Goal: Transaction & Acquisition: Download file/media

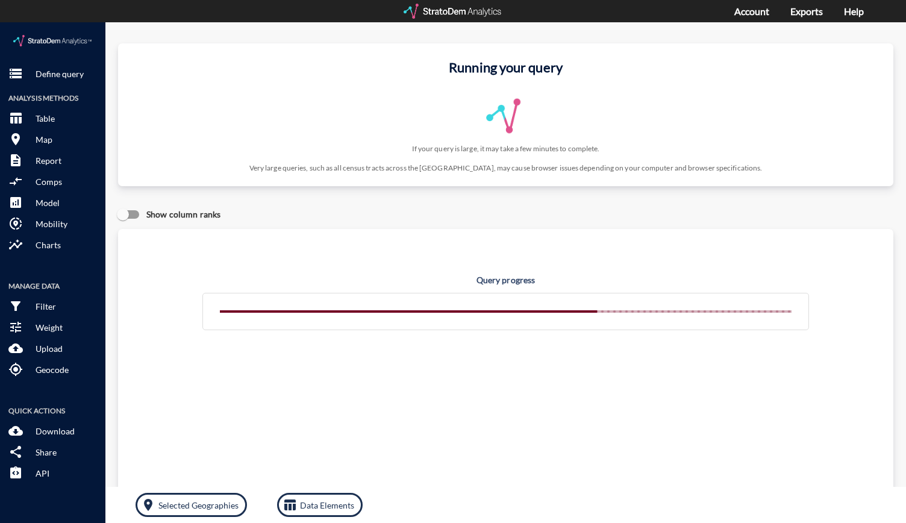
click img
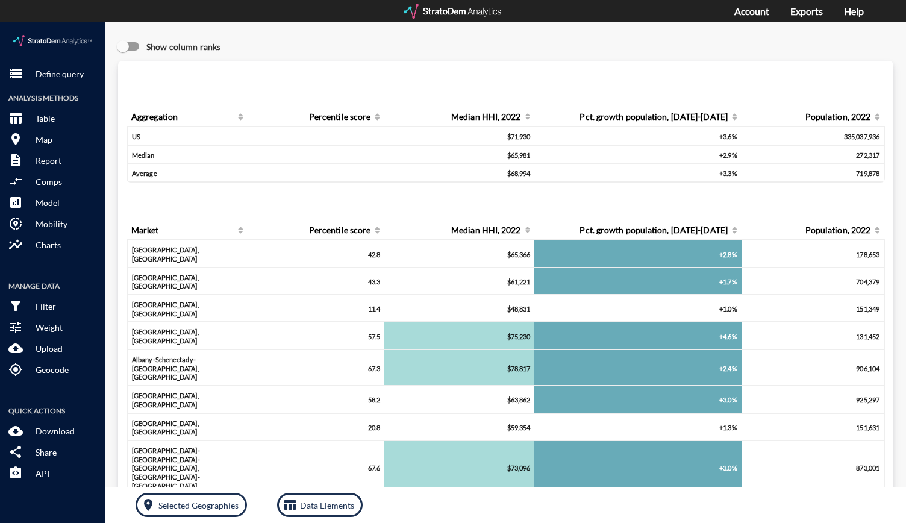
click img
click p "Define query"
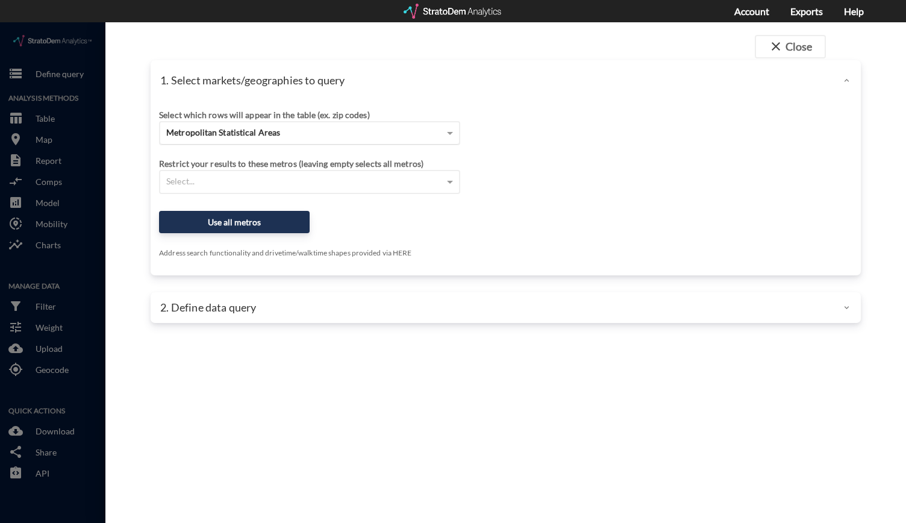
click span "Metropolitan Statistical Areas"
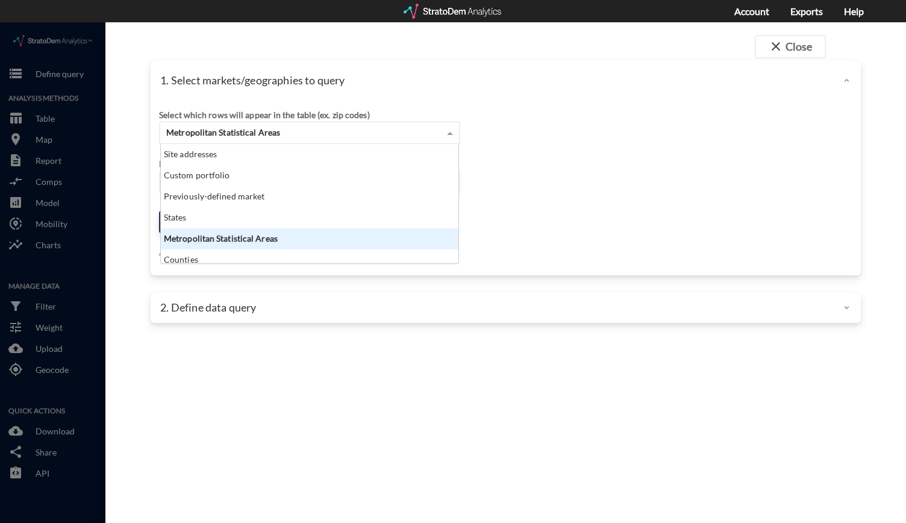
scroll to position [110, 290]
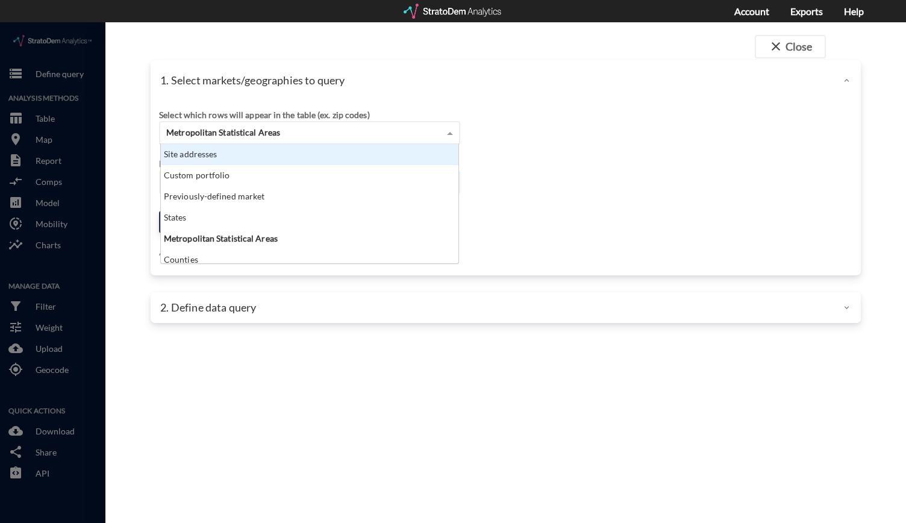
click div "Site addresses"
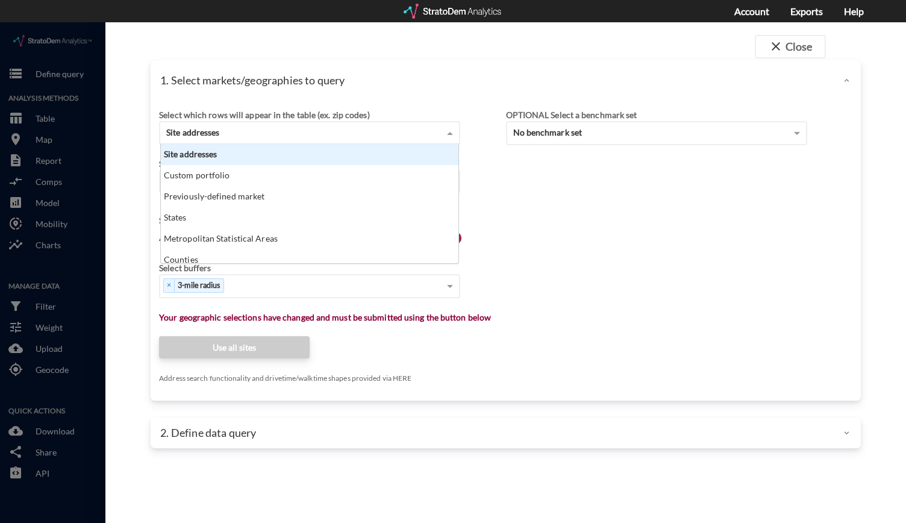
scroll to position [10, 8]
click div "Site addresses"
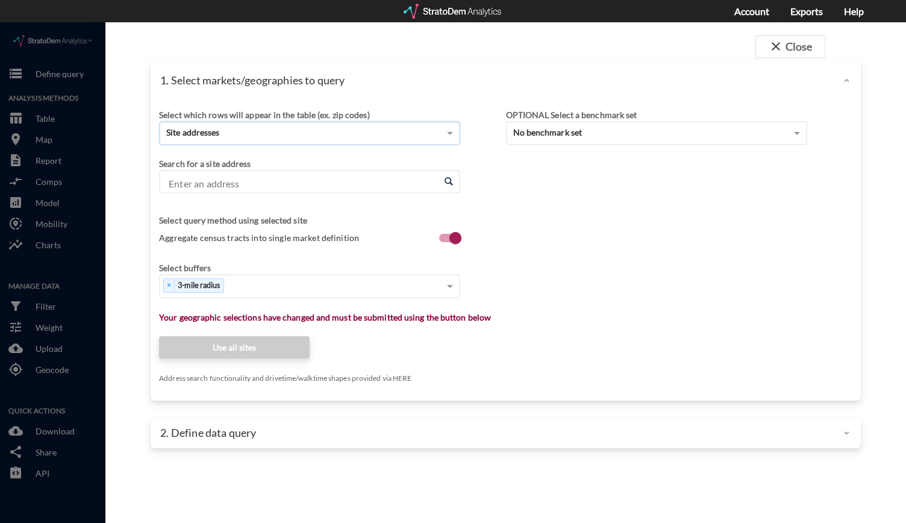
click input "Enter an address"
paste input "901 Hangar Dr, Oklahoma City, OK 73108"
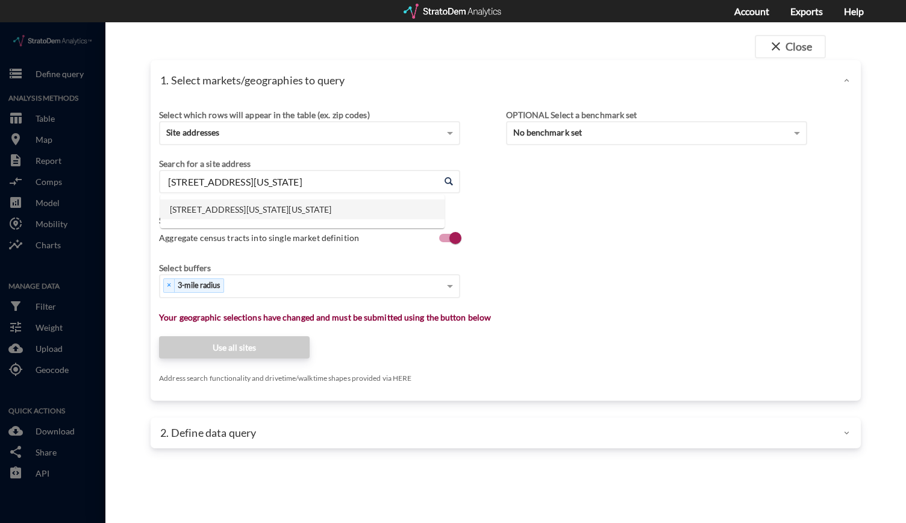
click li "901 Hangar Dr, Oklahoma City, Oklahoma"
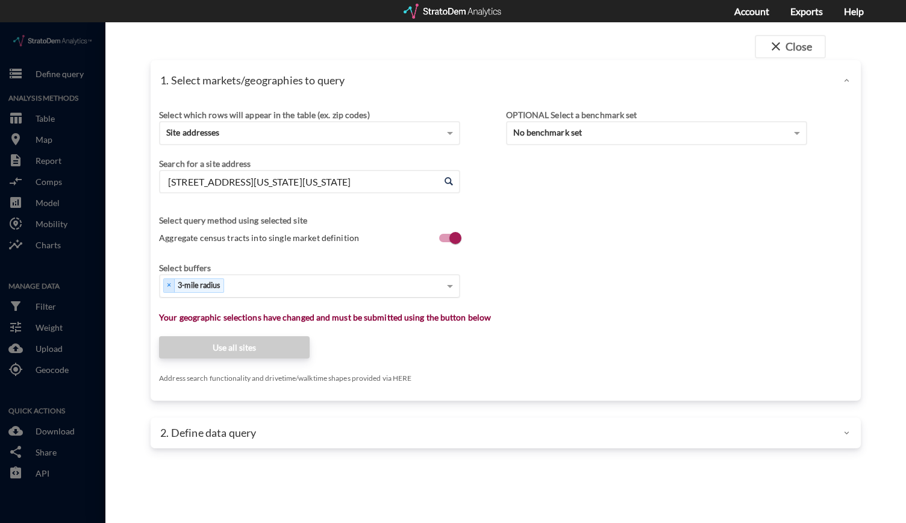
type input "901 Hangar Dr, Oklahoma City, Oklahoma"
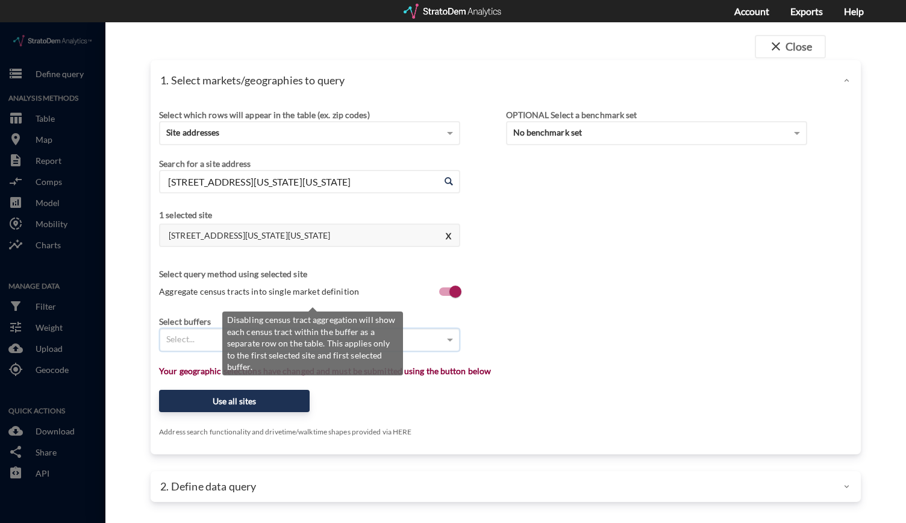
click span "Aggregate census tracts into single market definition"
click input "Aggregate census tracts into single market definition"
checkbox input "false"
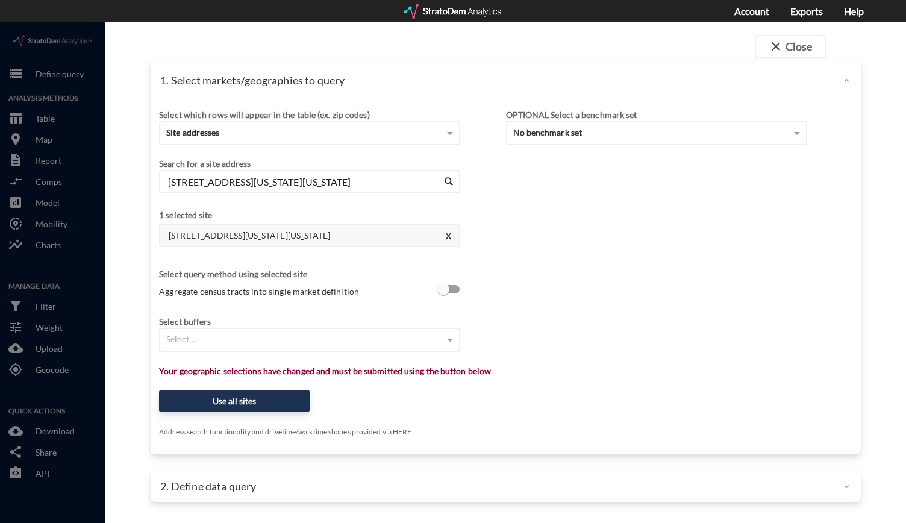
click div "Select..."
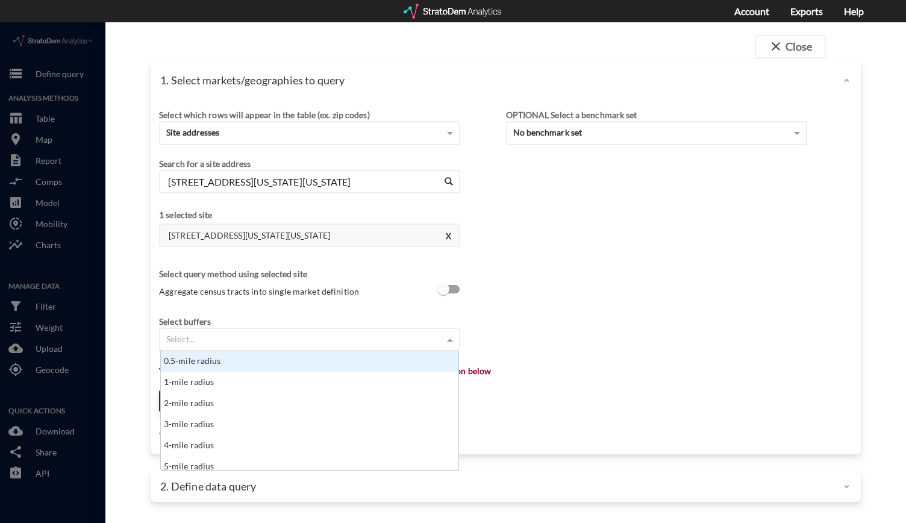
scroll to position [110, 290]
type input "1"
click div "1-mile radius"
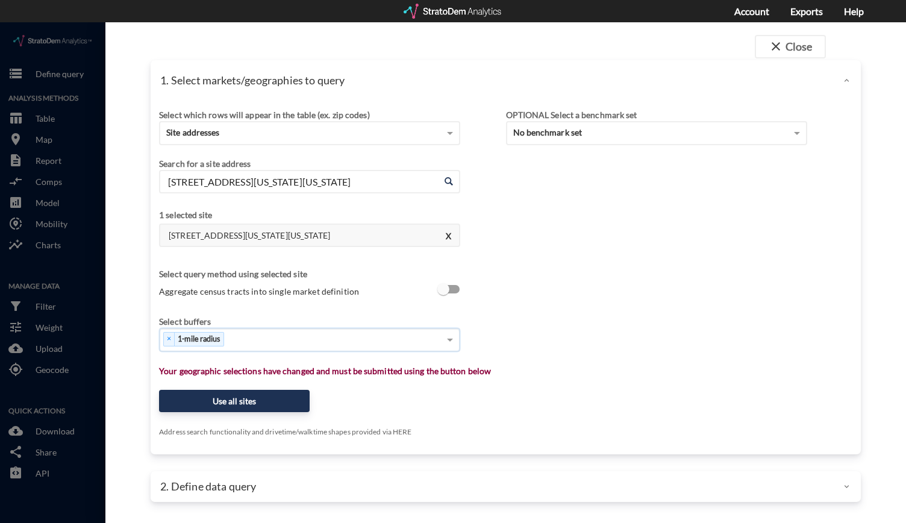
type input "3"
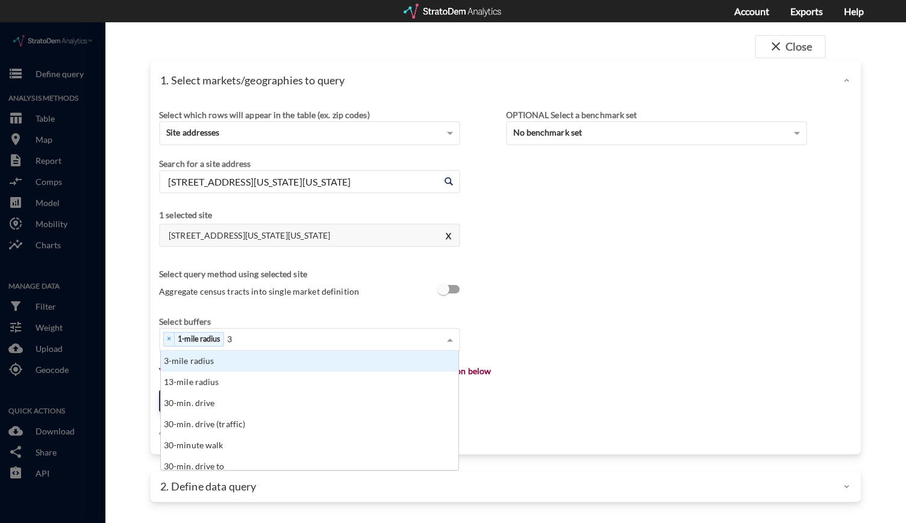
click div "3-mile radius"
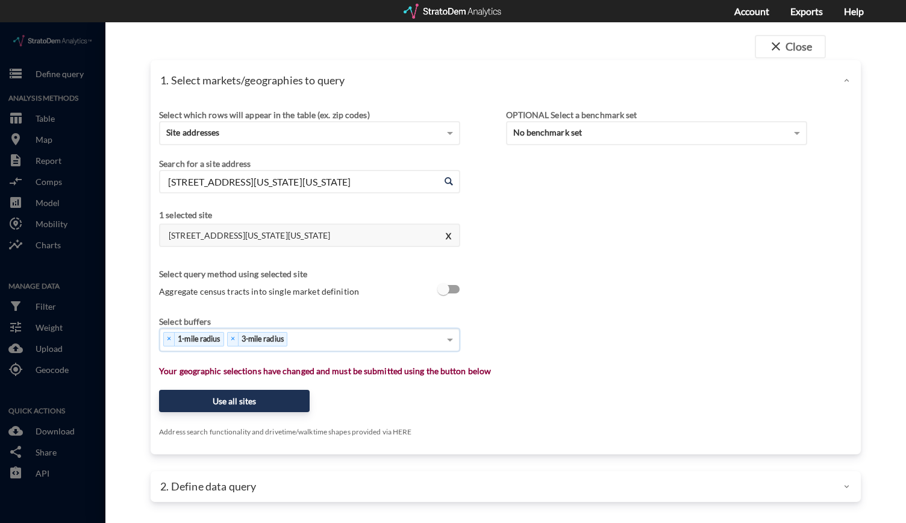
type input "5"
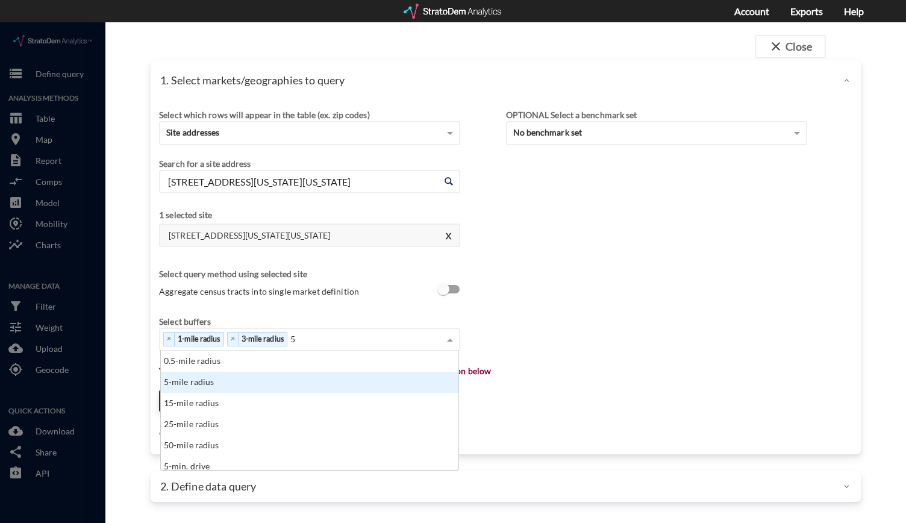
click div "5-mile radius"
type input "10"
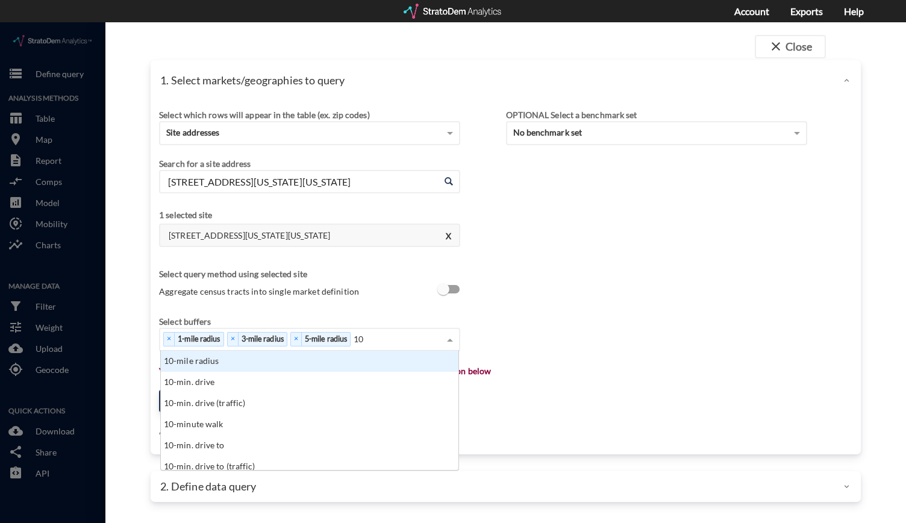
click div "10-mile radius"
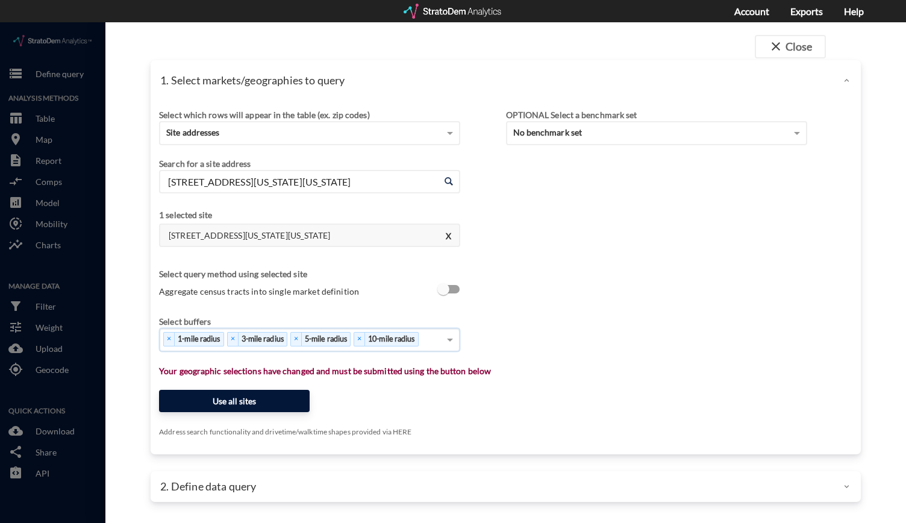
click button "Use all sites"
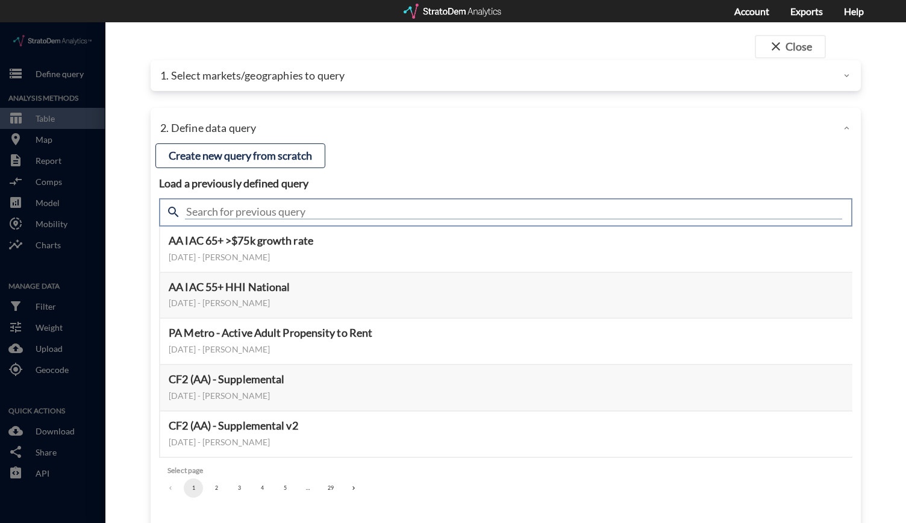
click input "text"
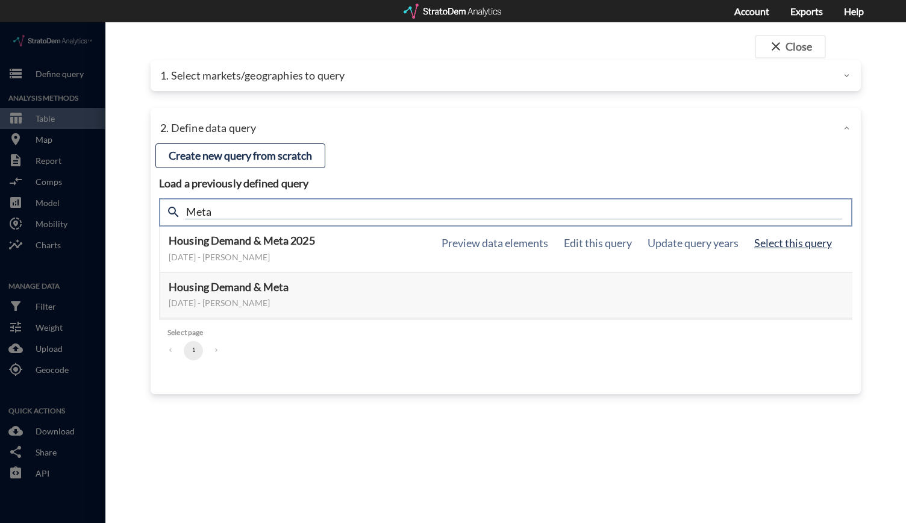
type input "Meta"
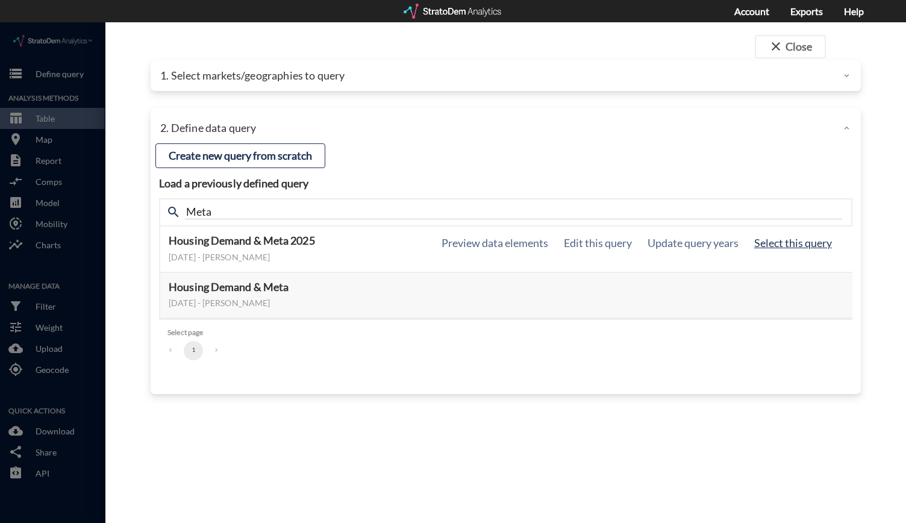
click button "Select this query"
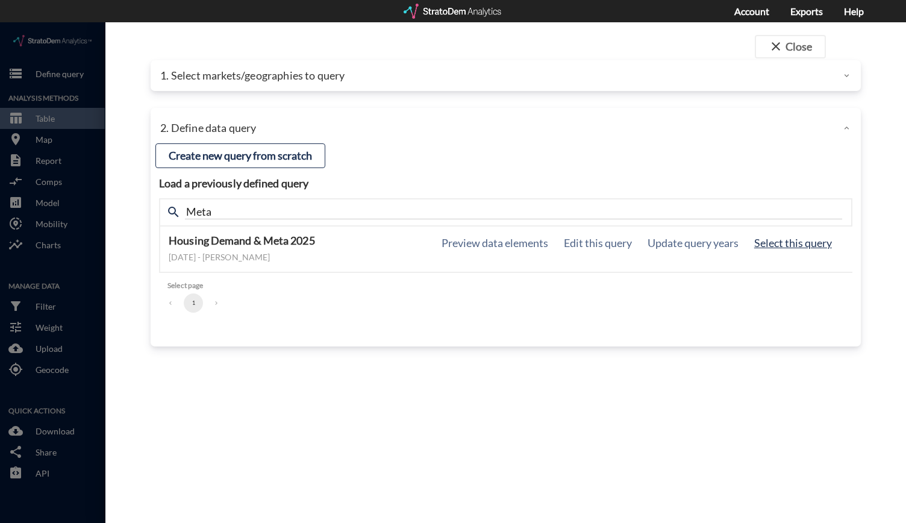
click button "Select this query"
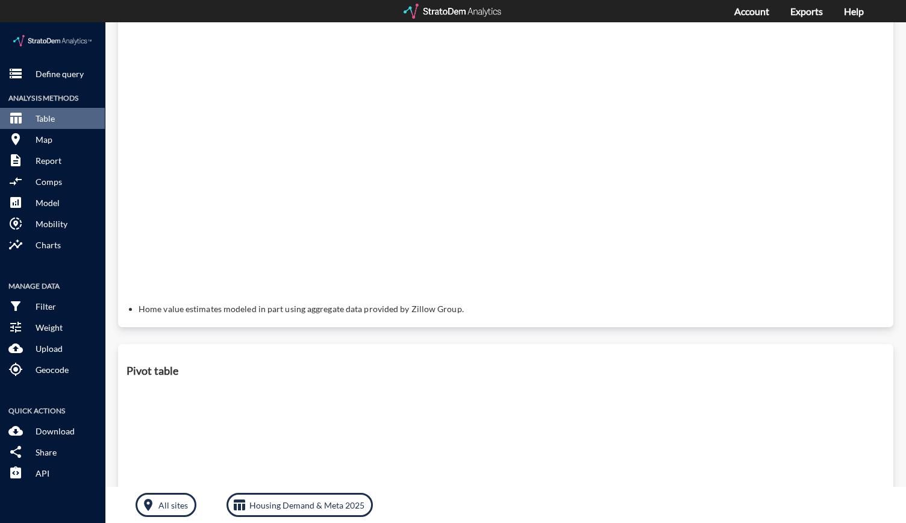
scroll to position [0, 0]
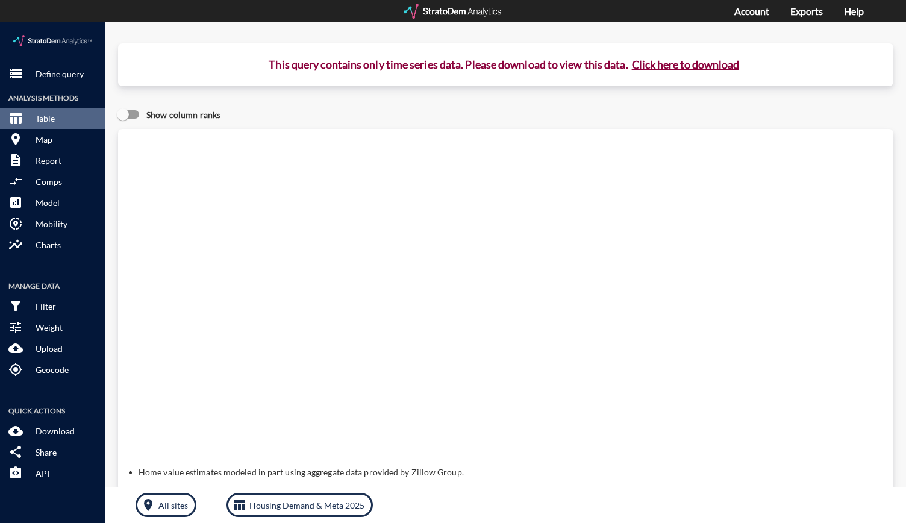
click button "Click here to download"
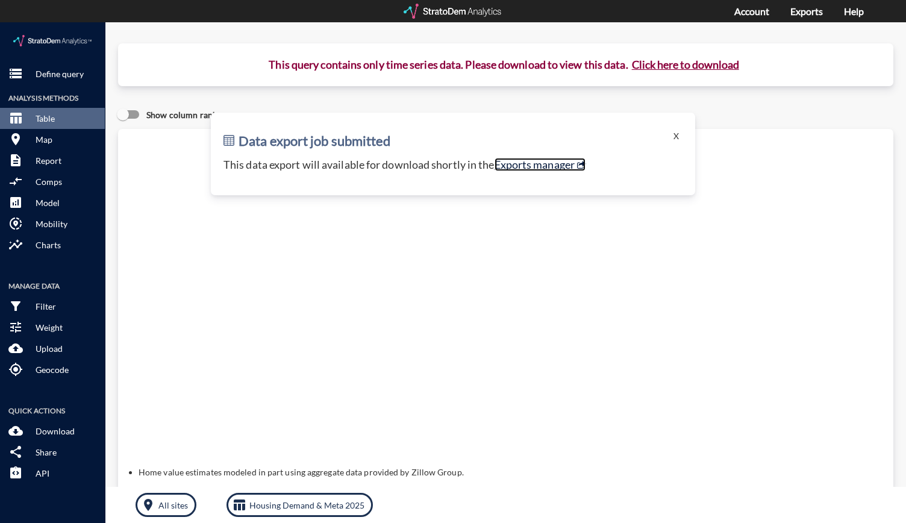
click link "Exports manager"
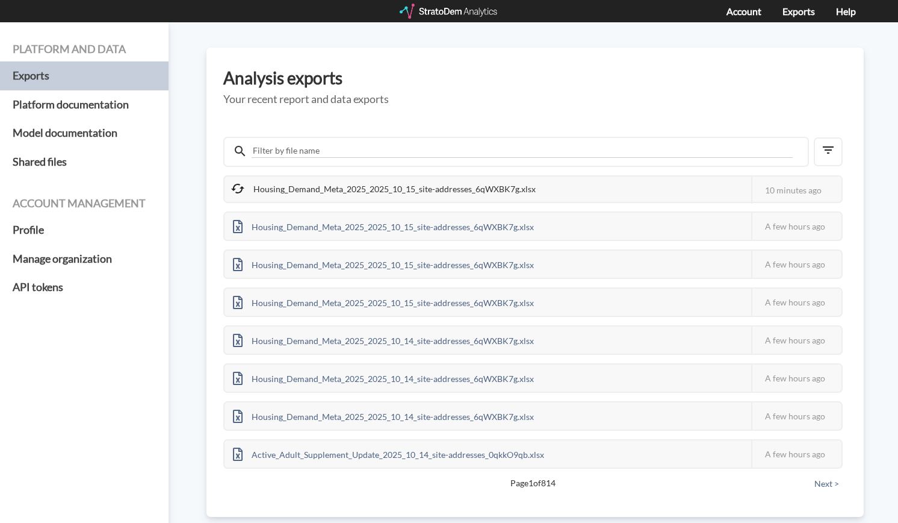
click at [503, 188] on div "Housing_Demand_Meta_2025_2025_10_15_site-addresses_6qWXBK7g.xlsx" at bounding box center [385, 188] width 320 height 25
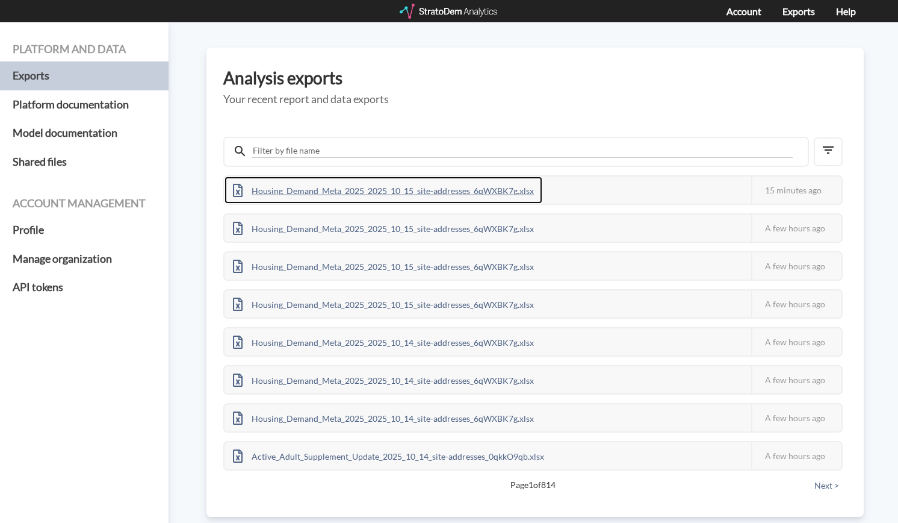
click at [467, 190] on div "Housing_Demand_Meta_2025_2025_10_15_site-addresses_6qWXBK7g.xlsx" at bounding box center [384, 189] width 318 height 27
